Goal: Task Accomplishment & Management: Manage account settings

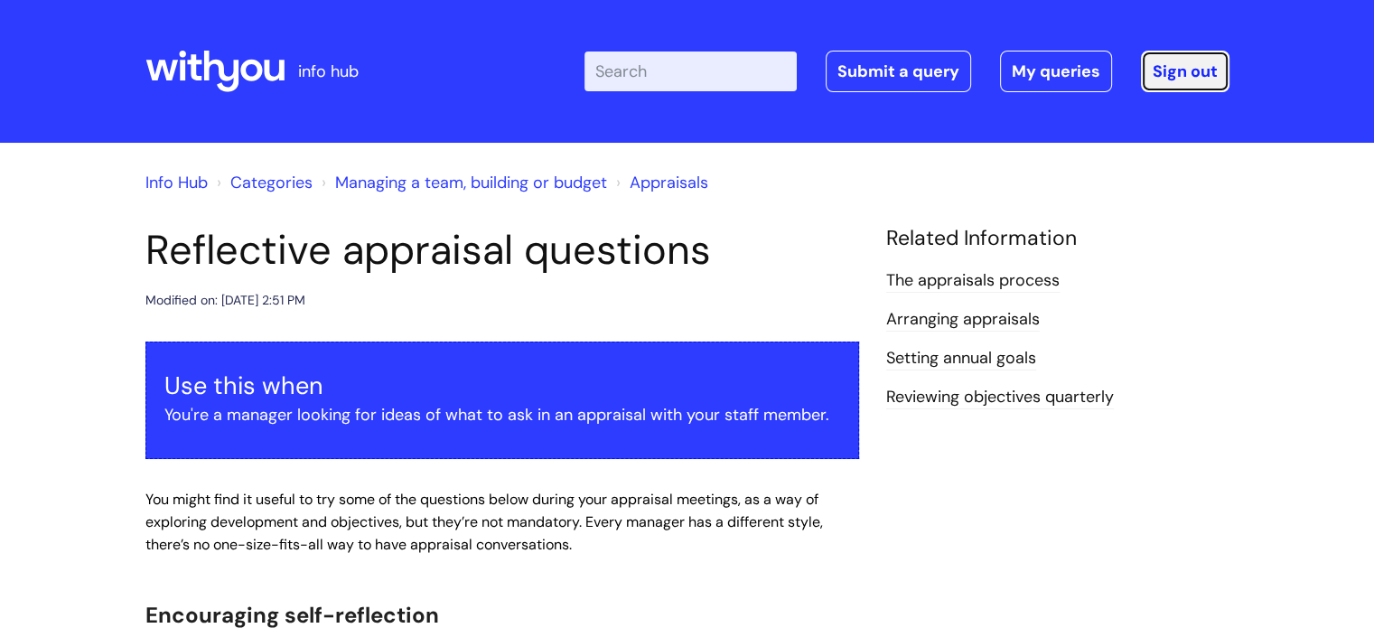
click at [1185, 71] on link "Sign out" at bounding box center [1185, 72] width 89 height 42
